Goal: Task Accomplishment & Management: Use online tool/utility

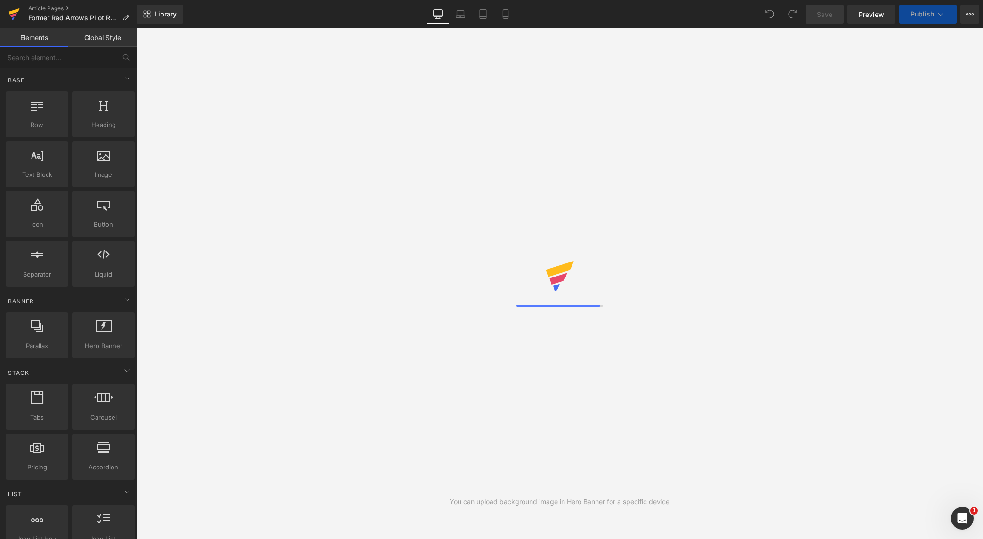
click at [20, 20] on link at bounding box center [14, 14] width 28 height 28
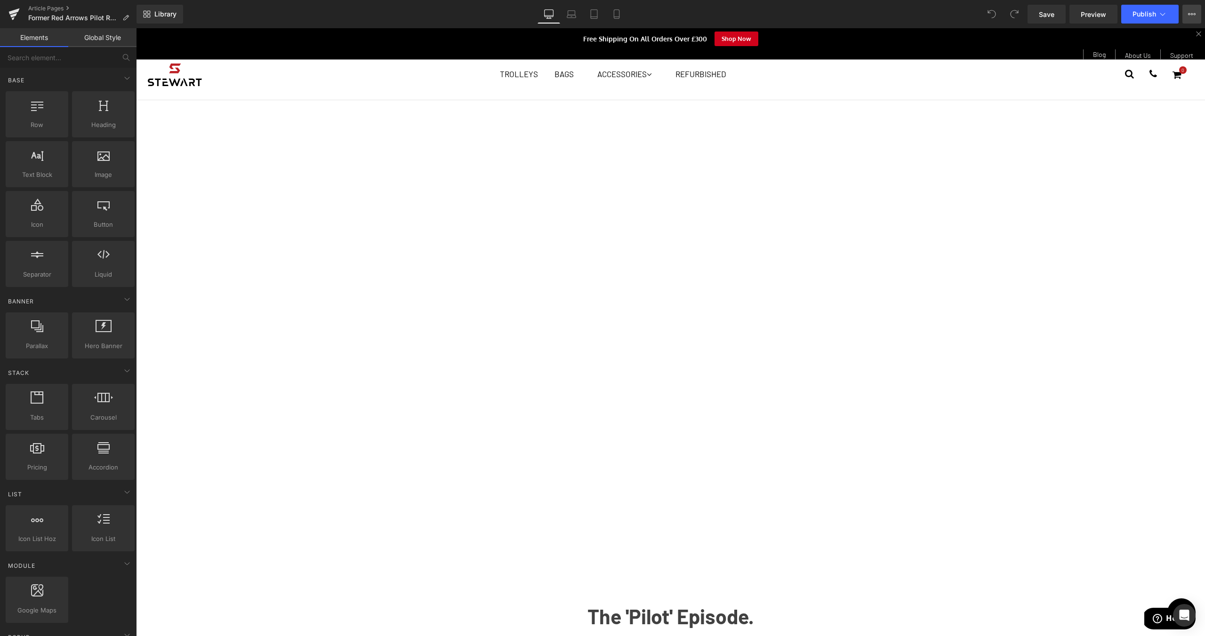
click at [1198, 17] on button "View Live Page View with current Template Save Template to Library Schedule Pub…" at bounding box center [1191, 14] width 19 height 19
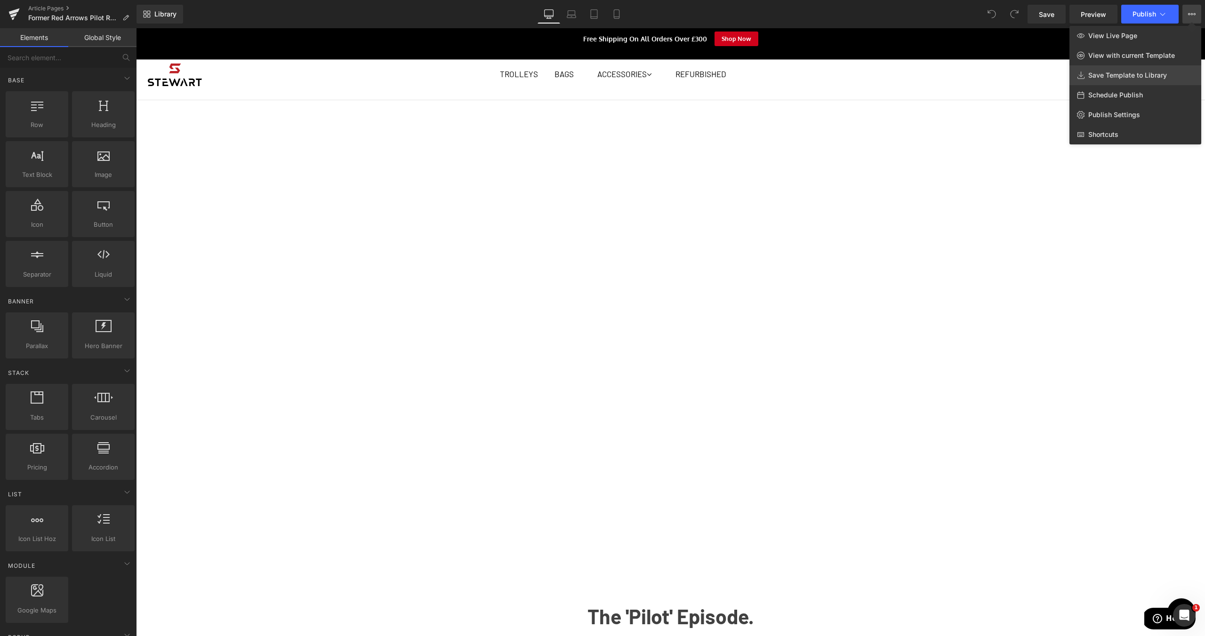
click at [1174, 72] on link "Save Template to Library" at bounding box center [1135, 75] width 132 height 20
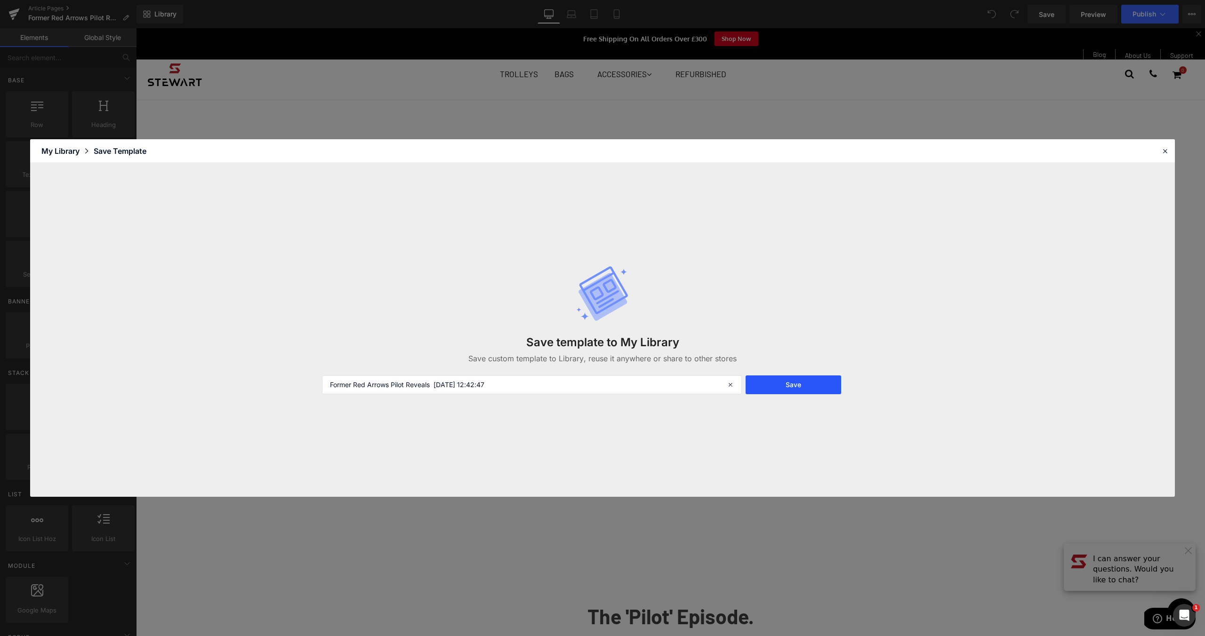
click at [769, 376] on button "Save" at bounding box center [794, 385] width 96 height 19
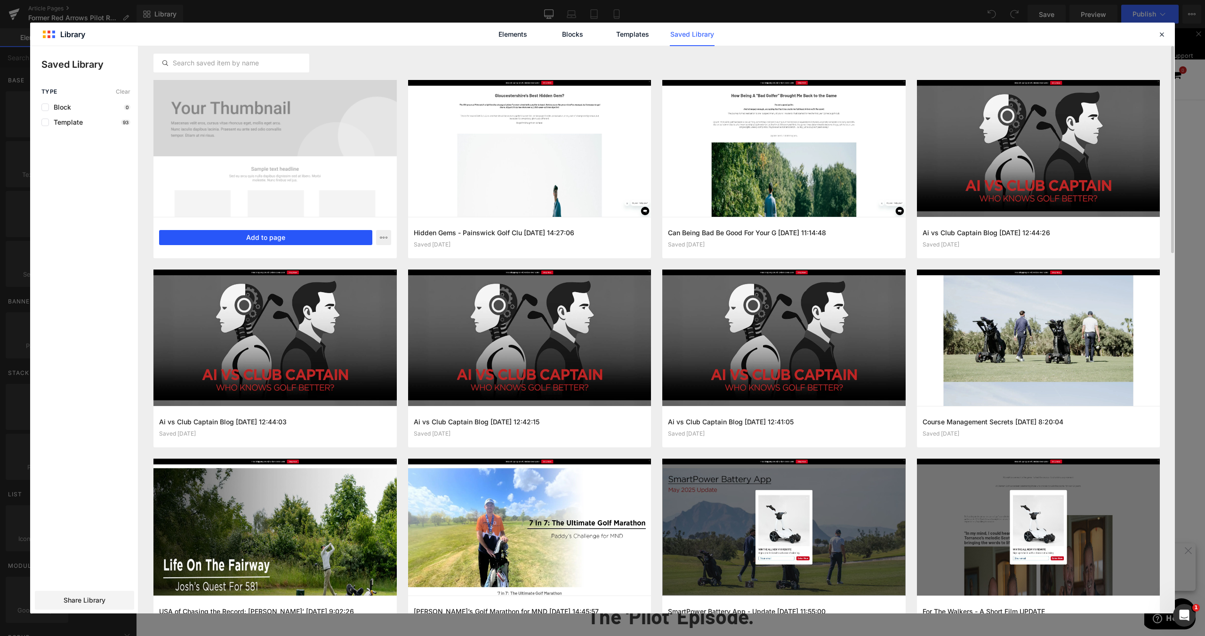
click at [305, 243] on button "Add to page" at bounding box center [265, 237] width 213 height 15
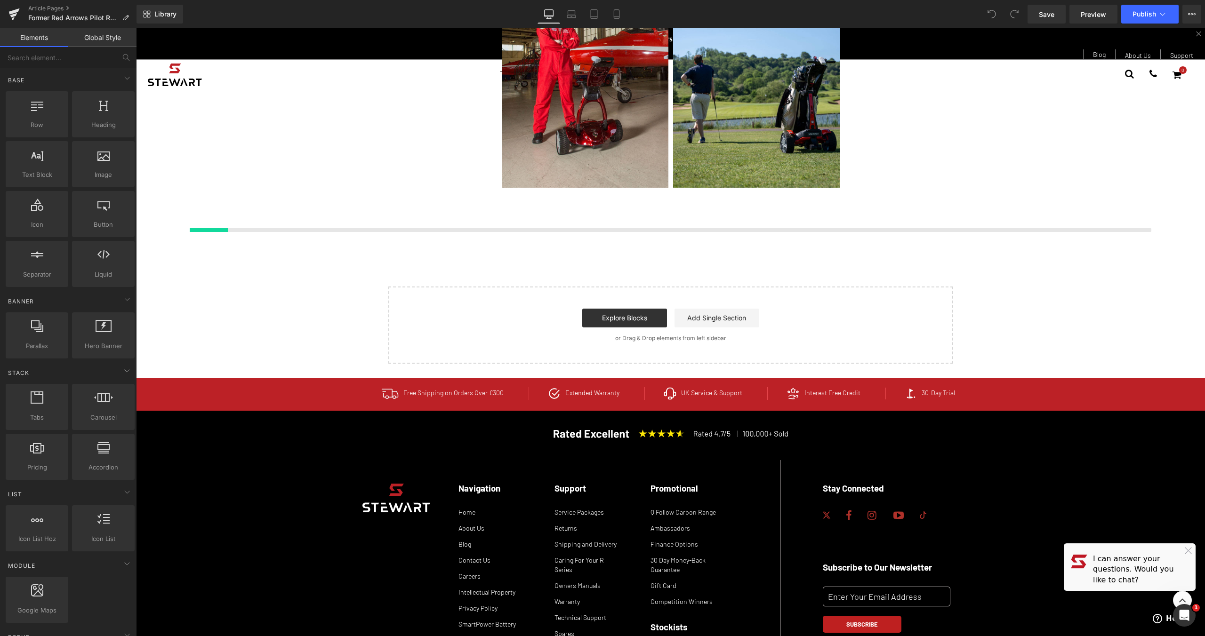
scroll to position [875, 0]
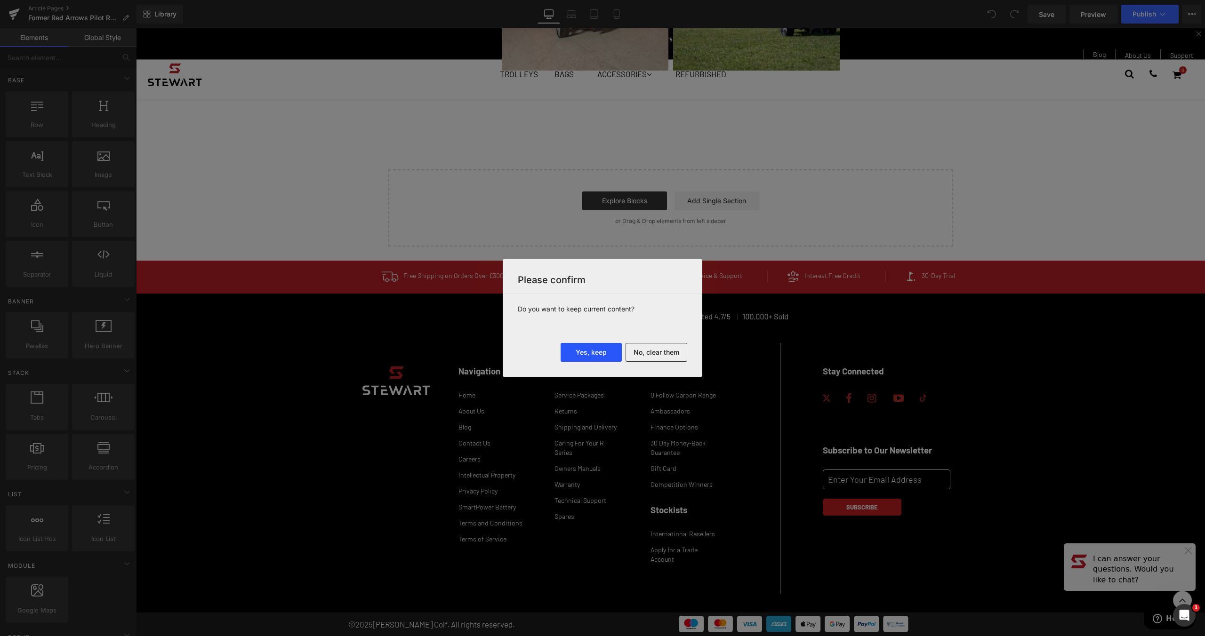
click at [585, 345] on button "Yes, keep" at bounding box center [591, 352] width 61 height 19
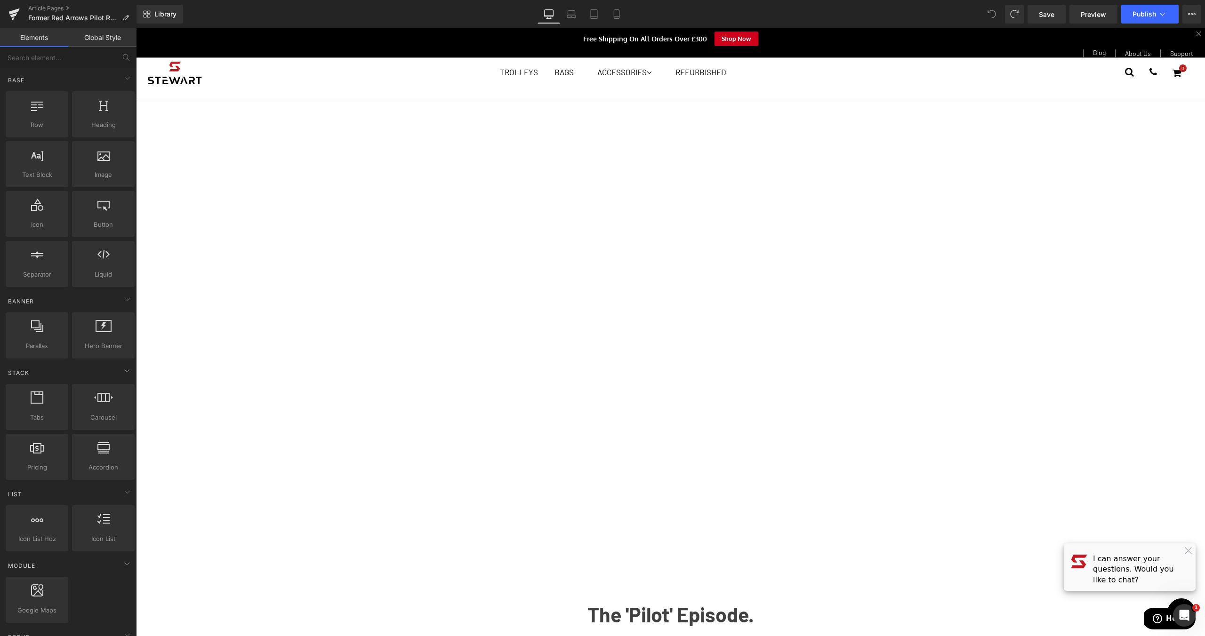
scroll to position [0, 0]
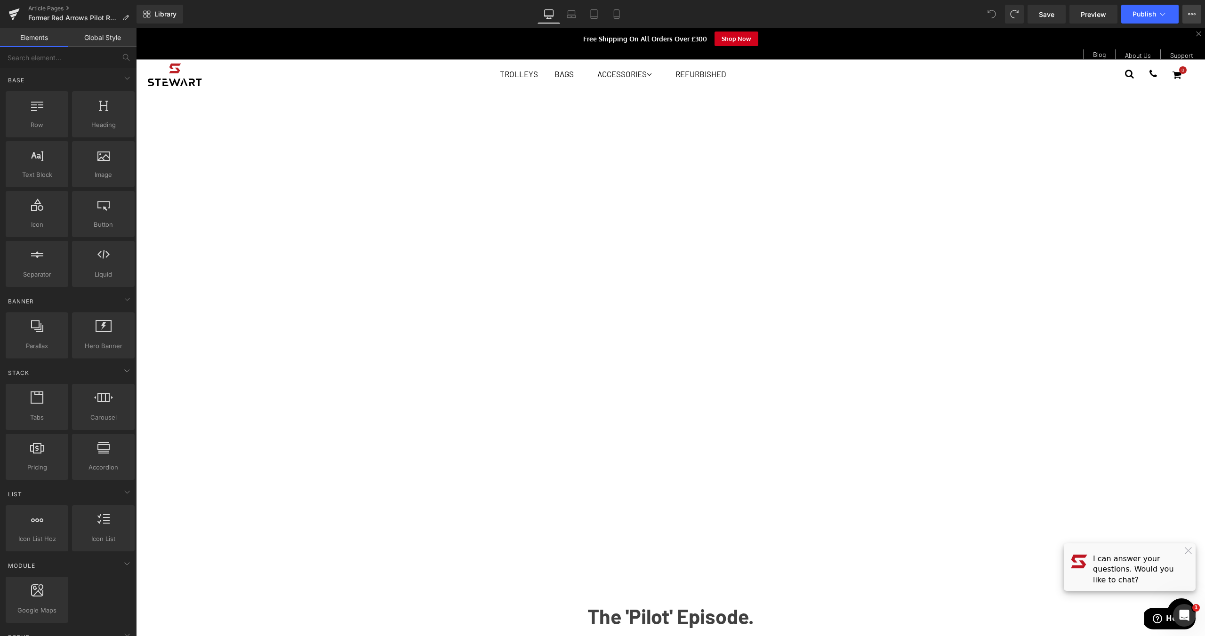
click at [1192, 14] on icon at bounding box center [1192, 14] width 8 height 8
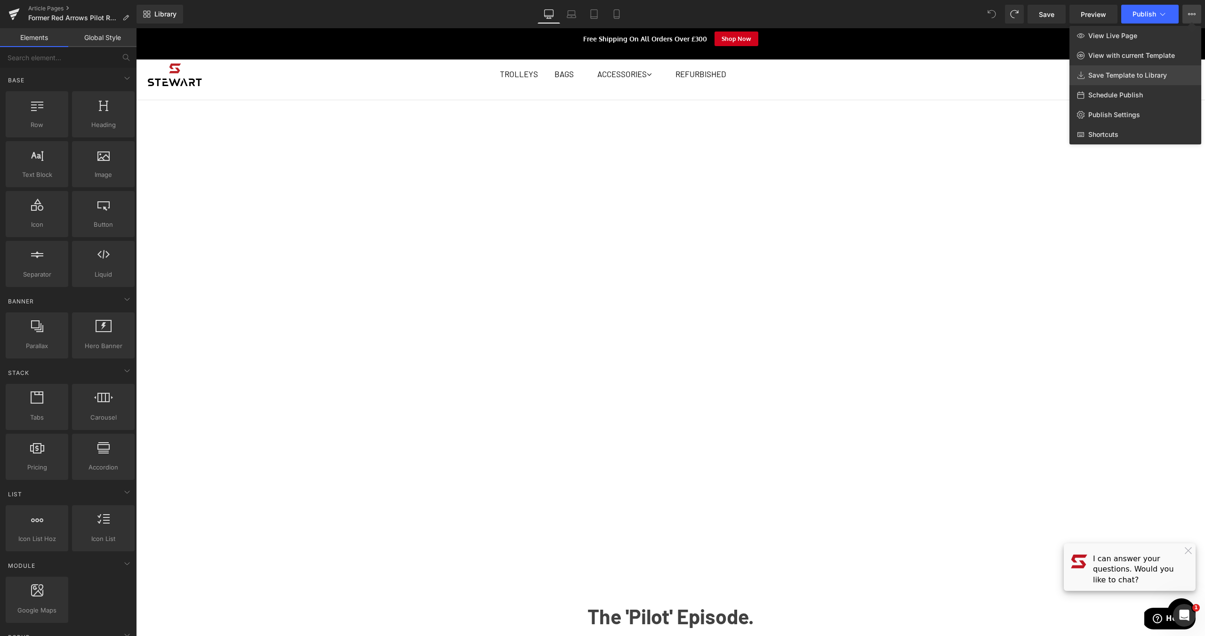
click at [1144, 77] on span "Save Template to Library" at bounding box center [1127, 75] width 79 height 8
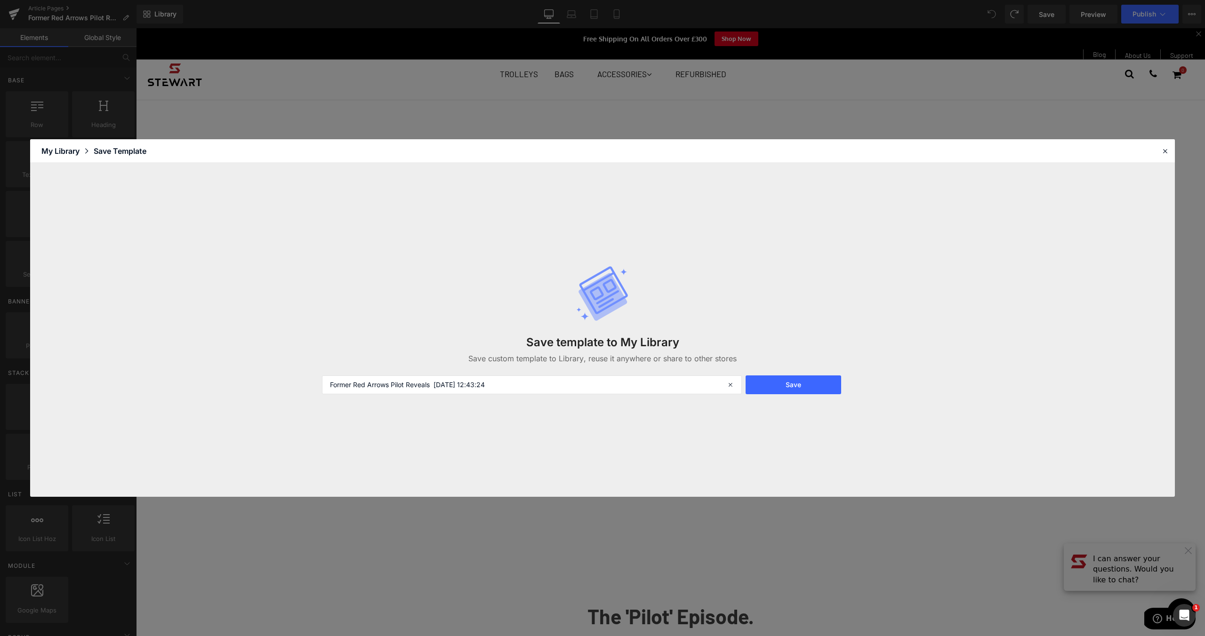
click at [814, 375] on div "Save template to My Library Save custom template to Library, reuse it anywhere …" at bounding box center [602, 330] width 572 height 167
click at [811, 378] on button "Save" at bounding box center [794, 385] width 96 height 19
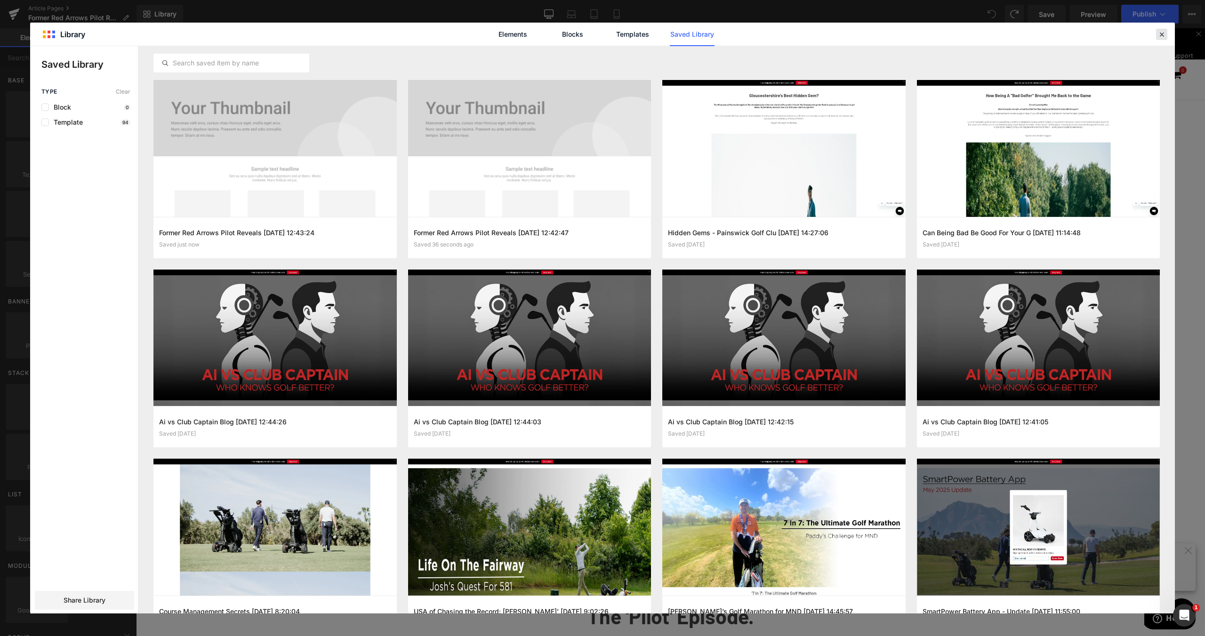
click at [0, 0] on div at bounding box center [0, 0] width 0 height 0
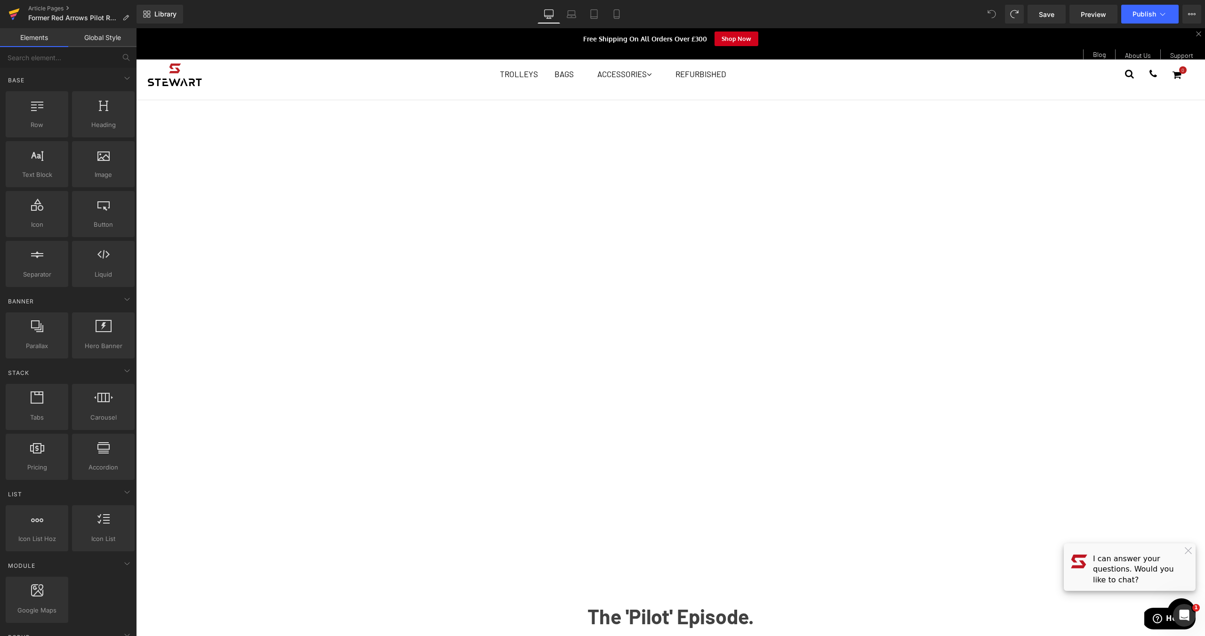
click at [9, 15] on icon at bounding box center [13, 14] width 11 height 24
